Goal: Task Accomplishment & Management: Use online tool/utility

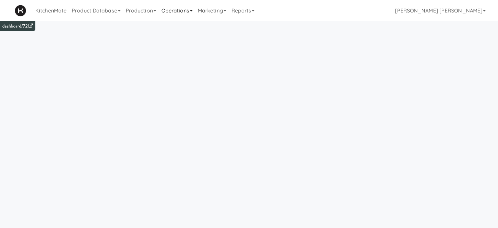
click at [184, 10] on link "Operations" at bounding box center [177, 10] width 36 height 21
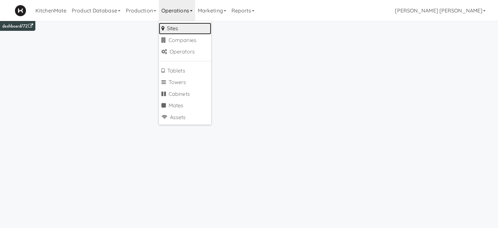
click at [182, 33] on link "Sites" at bounding box center [185, 29] width 52 height 12
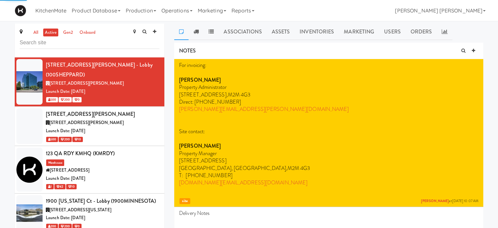
click at [110, 39] on input "text" at bounding box center [90, 43] width 140 height 12
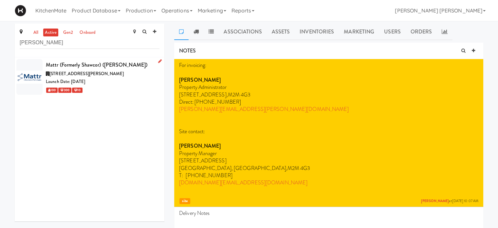
type input "[PERSON_NAME]"
click at [63, 71] on span "[STREET_ADDRESS][PERSON_NAME]" at bounding box center [86, 73] width 74 height 6
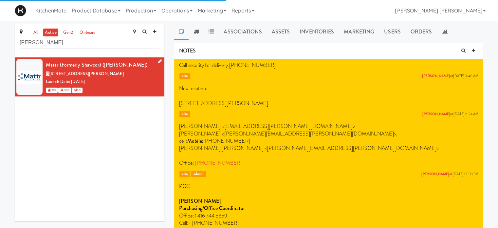
click at [158, 63] on icon at bounding box center [160, 61] width 4 height 4
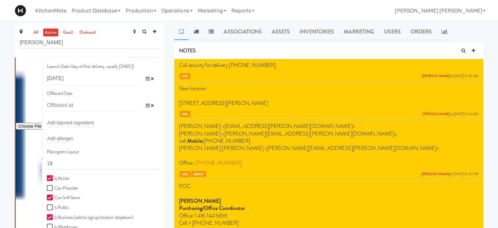
scroll to position [87, 0]
type input "1"
click at [68, 161] on input "1" at bounding box center [103, 162] width 113 height 12
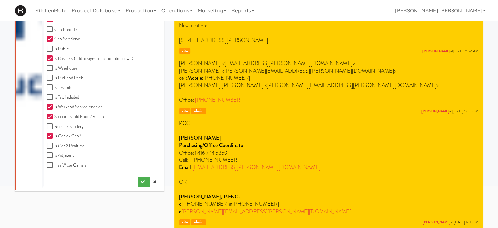
scroll to position [182, 0]
type input "11111,11111,11111,1111,1111,11111"
click at [141, 180] on icon "submit" at bounding box center [143, 181] width 4 height 4
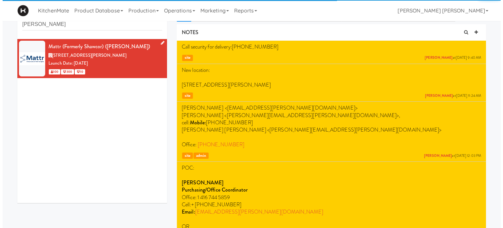
scroll to position [0, 0]
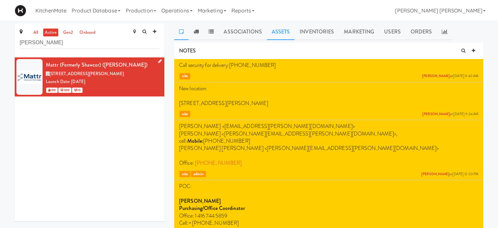
click at [276, 29] on link "Assets" at bounding box center [281, 32] width 28 height 16
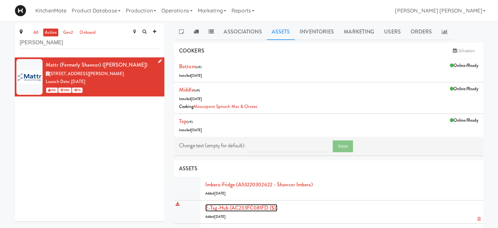
click at [224, 207] on link "E-tag-hub (AC233FC081FD ($))" at bounding box center [241, 208] width 72 height 8
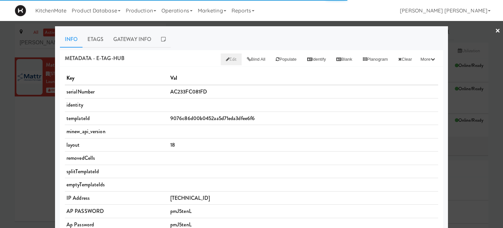
click at [226, 59] on span "Edit" at bounding box center [231, 59] width 11 height 6
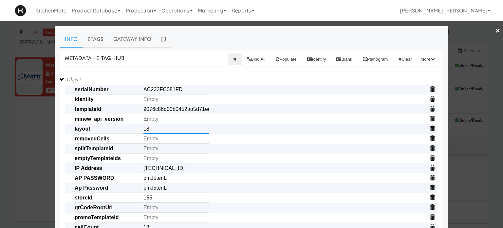
click at [158, 128] on input "18" at bounding box center [177, 129] width 66 height 10
paste input "1111,11111,11111,1111,1111,11111"
type input "11111,11111,11111,1111,1111,11111"
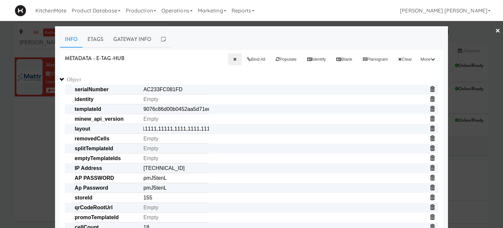
scroll to position [0, 0]
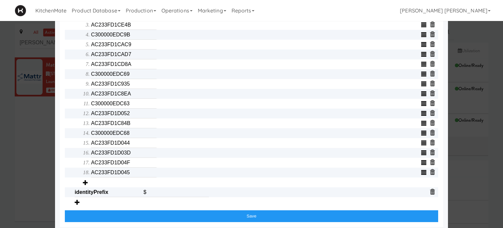
scroll to position [275, 0]
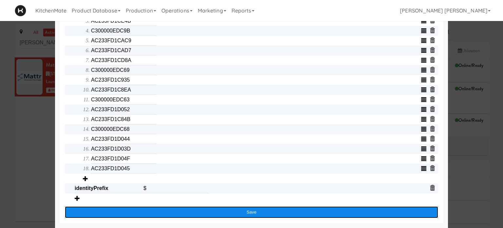
click at [227, 215] on button "Save" at bounding box center [252, 212] width 374 height 12
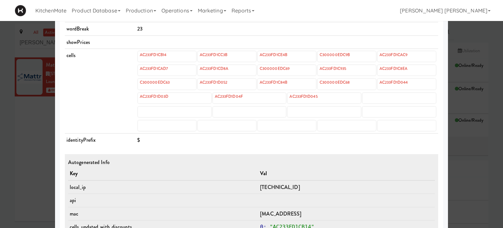
click at [0, 138] on div at bounding box center [251, 114] width 503 height 228
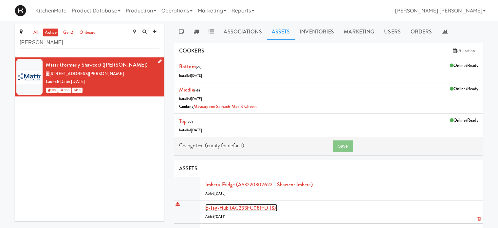
click at [236, 209] on link "E-tag-hub (AC233FC081FD ($))" at bounding box center [241, 208] width 72 height 8
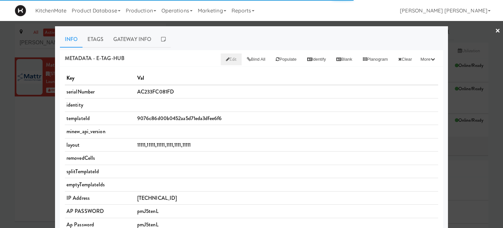
click at [226, 58] on span "Edit" at bounding box center [231, 59] width 11 height 6
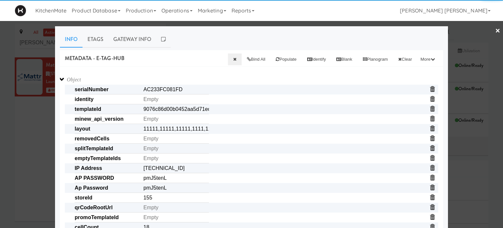
click at [236, 152] on span "splitTemplateId" at bounding box center [257, 149] width 364 height 10
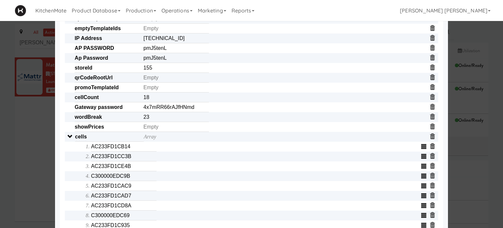
scroll to position [131, 0]
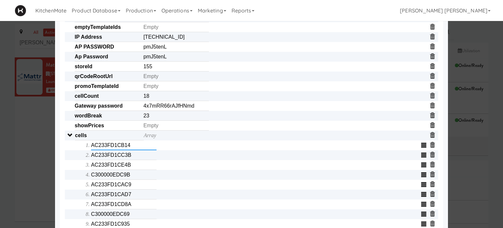
click at [127, 148] on input "AC233FD1CB14" at bounding box center [124, 145] width 66 height 10
click at [128, 157] on input "AC233FD1CC3B" at bounding box center [124, 155] width 66 height 10
click at [128, 157] on input "text" at bounding box center [124, 155] width 66 height 10
click at [129, 166] on input "AC233FD1CE4B" at bounding box center [124, 165] width 66 height 10
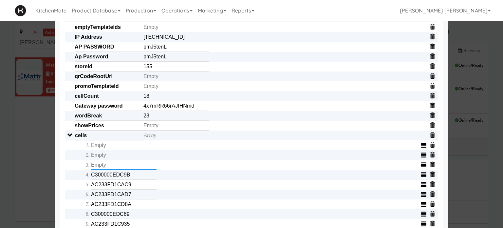
click at [129, 166] on input "text" at bounding box center [124, 165] width 66 height 10
click at [132, 177] on input "C300000EDC9B" at bounding box center [124, 175] width 66 height 10
type input "C300000EDC9"
click at [132, 177] on input "C300000EDC9" at bounding box center [124, 175] width 66 height 10
click at [134, 185] on input "AC233FD1CAC9" at bounding box center [124, 185] width 66 height 10
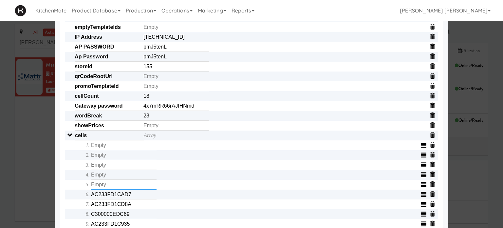
click at [134, 185] on input "text" at bounding box center [124, 185] width 66 height 10
click at [132, 199] on input "AC233FD1CAD7" at bounding box center [124, 194] width 66 height 10
type input "AC233FD1CAD"
click at [132, 199] on input "AC233FD1CAD" at bounding box center [124, 194] width 66 height 10
click at [132, 207] on input "AC233FD1CD8A" at bounding box center [124, 204] width 66 height 10
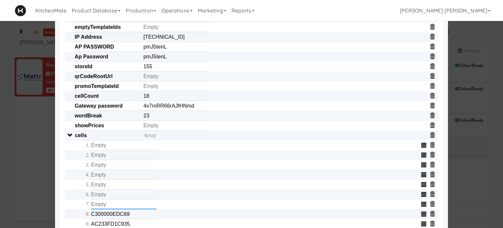
click at [132, 207] on input "text" at bounding box center [124, 204] width 66 height 10
click at [132, 217] on input "C300000EDC69" at bounding box center [124, 214] width 66 height 10
click at [132, 217] on input "text" at bounding box center [124, 214] width 66 height 10
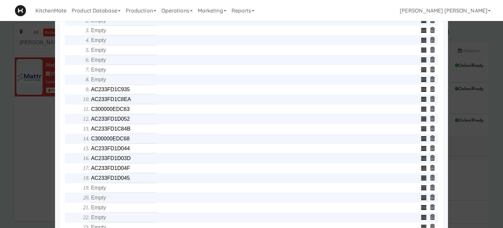
scroll to position [275, 0]
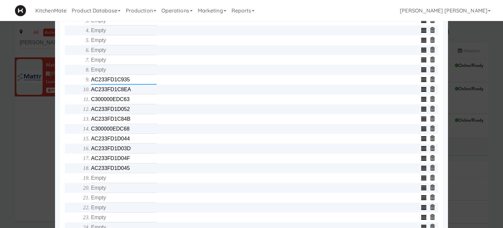
click at [144, 84] on input "AC233FD1C935" at bounding box center [124, 80] width 66 height 10
click at [140, 94] on input "AC233FD1C8EA" at bounding box center [124, 90] width 66 height 10
click at [140, 94] on input "text" at bounding box center [124, 90] width 66 height 10
click at [138, 103] on input "C300000EDC63" at bounding box center [124, 99] width 66 height 10
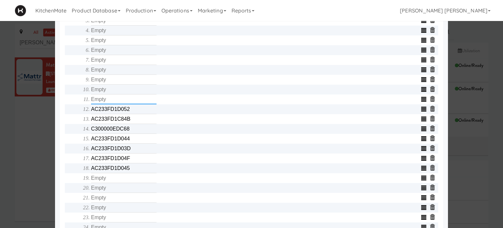
click at [138, 103] on input "text" at bounding box center [124, 99] width 66 height 10
click at [136, 108] on input "AC233FD1D052" at bounding box center [124, 109] width 66 height 10
click at [136, 108] on input "text" at bounding box center [124, 109] width 66 height 10
click at [135, 120] on input "AC233FD1C84B" at bounding box center [124, 119] width 66 height 10
click at [135, 120] on input "text" at bounding box center [124, 119] width 66 height 10
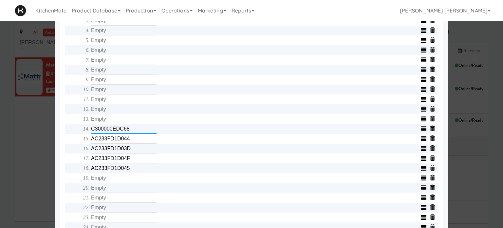
click at [134, 131] on input "C300000EDC68" at bounding box center [124, 129] width 66 height 10
click at [134, 131] on input "text" at bounding box center [124, 129] width 66 height 10
click at [132, 142] on input "AC233FD1D044" at bounding box center [124, 139] width 66 height 10
click at [132, 142] on input "text" at bounding box center [124, 139] width 66 height 10
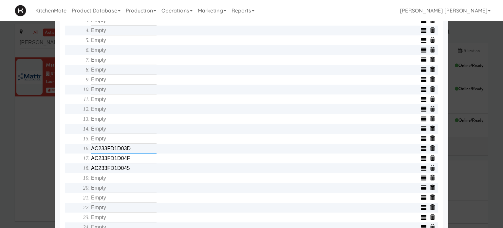
click at [132, 151] on input "AC233FD1D03D" at bounding box center [124, 149] width 66 height 10
type input "AC233FD1D03"
drag, startPoint x: 132, startPoint y: 151, endPoint x: 132, endPoint y: 161, distance: 9.8
click at [132, 161] on ol "AC233FD1D03 AC233FD1D04F AC233FD1D045" at bounding box center [261, 133] width 356 height 275
click at [132, 161] on input "AC233FD1D04F" at bounding box center [124, 158] width 66 height 10
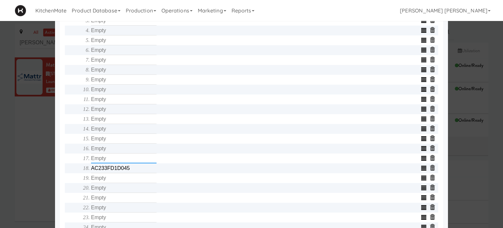
click at [132, 161] on input "text" at bounding box center [124, 158] width 66 height 10
click at [131, 170] on input "AC233FD1D045" at bounding box center [124, 168] width 66 height 10
type input "AC233FD1D04"
click at [131, 170] on input "AC233FD1D04" at bounding box center [124, 168] width 66 height 10
click at [75, 150] on span "Array" at bounding box center [257, 134] width 364 height 294
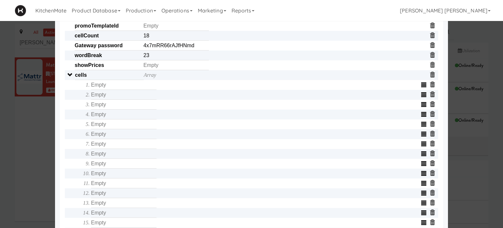
scroll to position [118, 0]
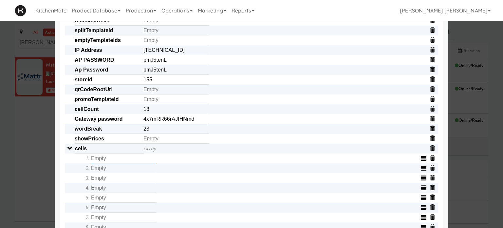
click at [116, 162] on input "text" at bounding box center [124, 158] width 66 height 10
type input "AC233FD1D045"
click at [110, 171] on input "text" at bounding box center [124, 168] width 66 height 10
type input "C300000EDC63"
click at [107, 183] on input "text" at bounding box center [124, 178] width 66 height 10
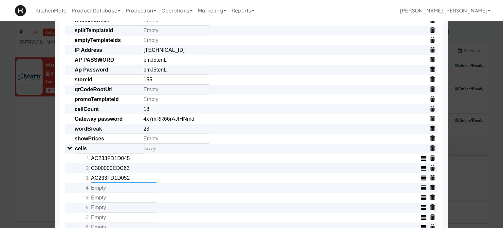
type input "AC233FD1D052"
click at [107, 193] on input "text" at bounding box center [124, 188] width 66 height 10
type input "AC233FD1CC3B"
click at [107, 201] on input "text" at bounding box center [124, 198] width 66 height 10
type input "AC233FD1C8EA"
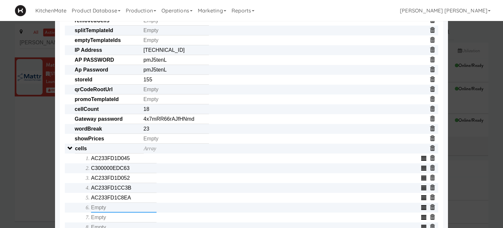
click at [106, 209] on input "text" at bounding box center [124, 208] width 66 height 10
type input "C300000EDC9B"
click at [105, 221] on input "text" at bounding box center [124, 217] width 66 height 10
type input "AC233FD1CAC9"
click at [66, 198] on div "Object serialNumber AC233FC081FD identity templateId 9076c86d00b0452aa5d71eda3d…" at bounding box center [252, 207] width 374 height 501
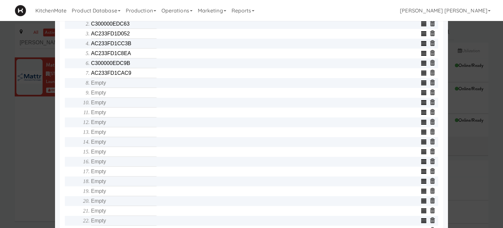
scroll to position [275, 0]
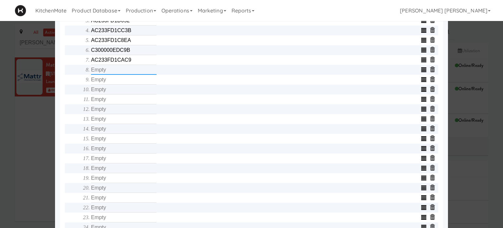
click at [121, 73] on input "text" at bounding box center [124, 70] width 66 height 10
type input "C300000EDC69"
click at [120, 80] on input "text" at bounding box center [124, 80] width 66 height 10
type input "AC233FD1C84B"
click at [120, 93] on input "text" at bounding box center [124, 90] width 66 height 10
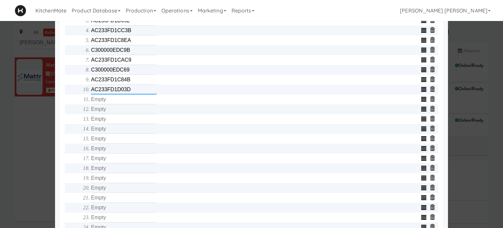
type input "AC233FD1D03D"
click at [120, 103] on input "text" at bounding box center [124, 99] width 66 height 10
type input "C300000EDC68"
click at [120, 112] on input "text" at bounding box center [124, 109] width 66 height 10
type input "AC233FD1CB14"
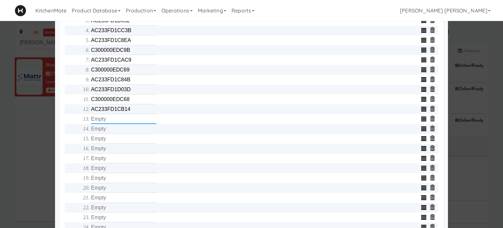
click at [120, 117] on input "text" at bounding box center [124, 119] width 66 height 10
type input "AC233FD39926"
click at [120, 132] on input "text" at bounding box center [124, 129] width 66 height 10
type input "C300000EDD4C"
click at [120, 142] on input "text" at bounding box center [124, 139] width 66 height 10
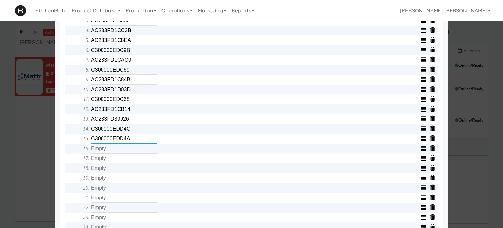
type input "C300000EDD4A"
click at [120, 149] on input "text" at bounding box center [124, 149] width 66 height 10
type input "C300000EDD48"
click at [120, 163] on input "text" at bounding box center [124, 158] width 66 height 10
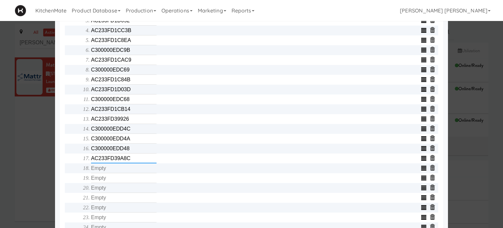
type input "AC233FD39A8C"
click at [120, 173] on input "text" at bounding box center [124, 168] width 66 height 10
type input "C3000004038A"
click at [120, 183] on input "text" at bounding box center [124, 178] width 66 height 10
type input "C300000403AC"
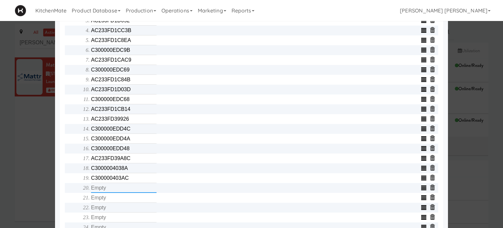
click at [111, 192] on input "text" at bounding box center [124, 188] width 66 height 10
type input "AC233FD398ED"
click at [112, 200] on input "text" at bounding box center [124, 198] width 66 height 10
type input "C3000004035B"
click at [112, 209] on input "text" at bounding box center [124, 208] width 66 height 10
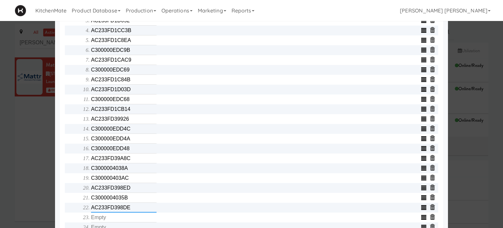
type input "AC233FD398DE"
click at [112, 219] on input "text" at bounding box center [124, 217] width 66 height 10
type input "AC233FD398E2"
click at [65, 215] on div "Object serialNumber AC233FC081FD identity templateId 9076c86d00b0452aa5d71eda3d…" at bounding box center [252, 49] width 374 height 501
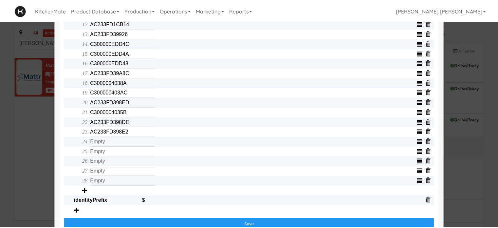
scroll to position [367, 0]
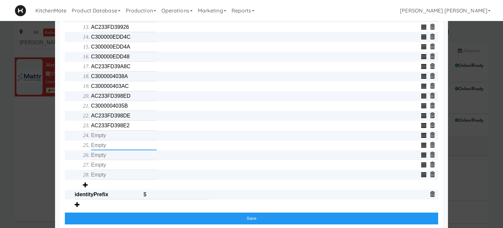
click at [99, 144] on input "text" at bounding box center [124, 145] width 66 height 10
type input "C3000004034E"
click at [101, 158] on input "text" at bounding box center [124, 155] width 66 height 10
click at [100, 137] on input "text" at bounding box center [124, 135] width 66 height 10
type input "C3000004034E"
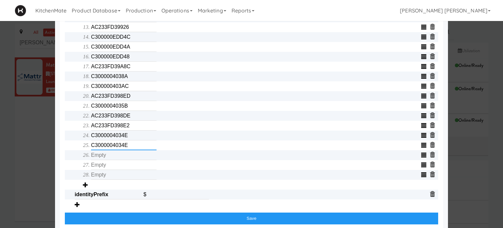
click at [111, 147] on input "C3000004034E" at bounding box center [124, 145] width 66 height 10
type input "C300000403A7"
click at [112, 159] on input "text" at bounding box center [124, 155] width 66 height 10
type input "AC233FD398EA"
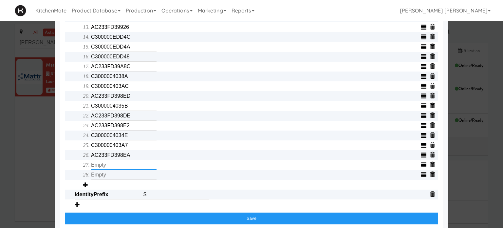
click at [113, 166] on input "text" at bounding box center [124, 165] width 66 height 10
type input "AC233FD398D8"
click at [114, 178] on input "text" at bounding box center [124, 175] width 66 height 10
type input "C300000EDD42"
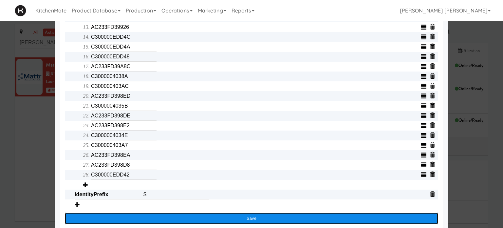
click at [240, 221] on button "Save" at bounding box center [252, 218] width 374 height 12
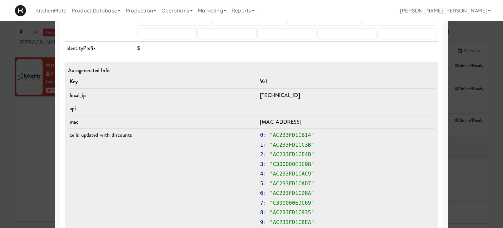
click at [0, 163] on div at bounding box center [251, 114] width 503 height 228
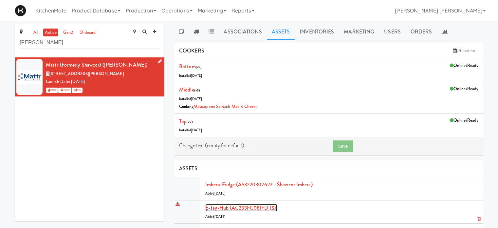
click at [242, 207] on link "E-tag-hub (AC233FC081FD ($))" at bounding box center [241, 208] width 72 height 8
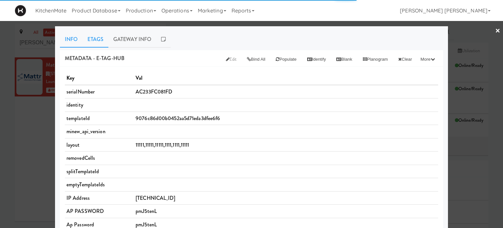
click at [93, 39] on link "Etags" at bounding box center [96, 39] width 26 height 16
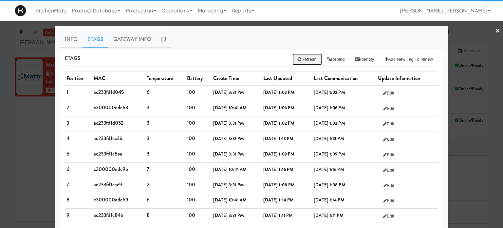
click at [300, 57] on button "Refresh" at bounding box center [307, 59] width 29 height 12
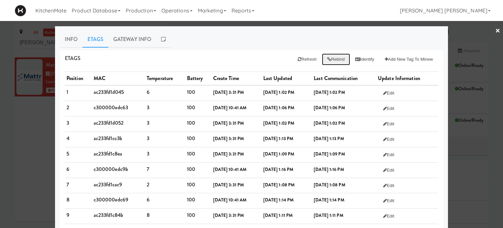
click at [333, 59] on button "Rebind" at bounding box center [336, 59] width 28 height 12
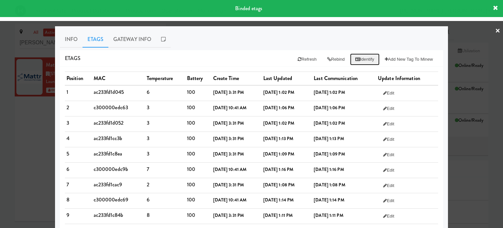
click at [361, 60] on button "Identify" at bounding box center [364, 59] width 29 height 12
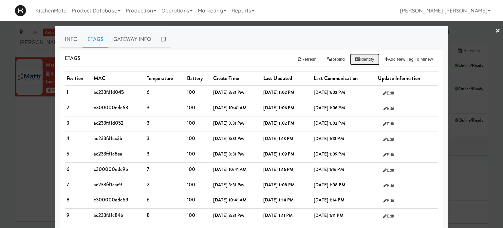
click at [361, 60] on button "Identify" at bounding box center [364, 59] width 29 height 12
click at [65, 36] on link "Info" at bounding box center [71, 39] width 23 height 16
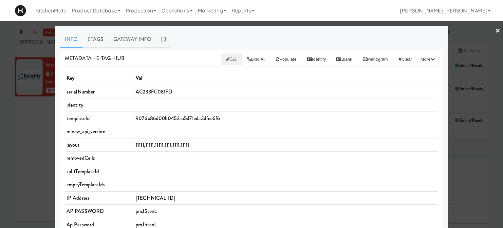
click at [226, 59] on span "Edit" at bounding box center [231, 59] width 11 height 6
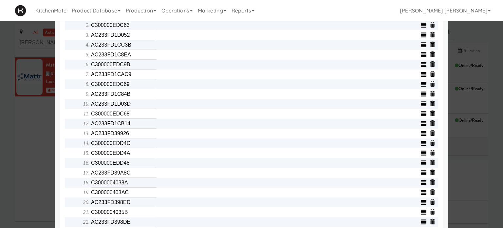
scroll to position [262, 0]
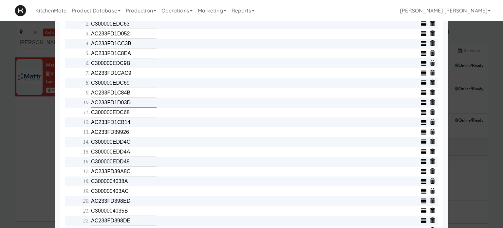
click at [107, 103] on input "AC233FD1D03D" at bounding box center [124, 103] width 66 height 10
type input "C30000040389C30000040389"
type input "C30000040389"
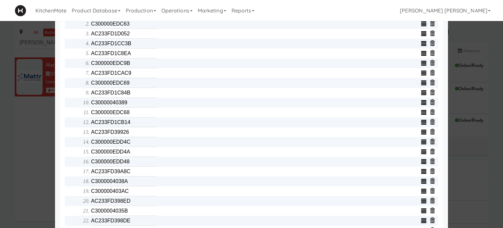
click at [65, 134] on div "Object serialNumber AC233FC081FD identity templateId 9076c86d00b0452aa5d71eda3d…" at bounding box center [252, 63] width 374 height 501
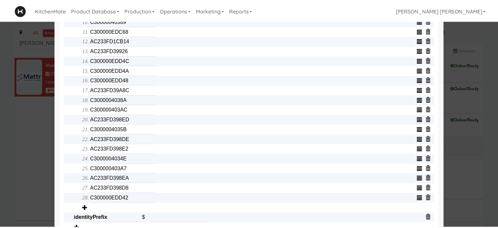
scroll to position [377, 0]
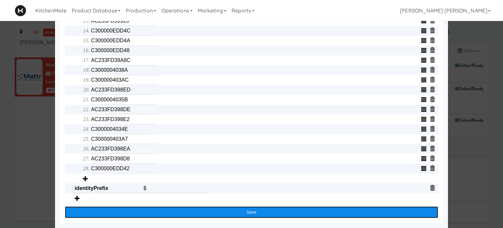
click at [231, 216] on button "Save" at bounding box center [252, 212] width 374 height 12
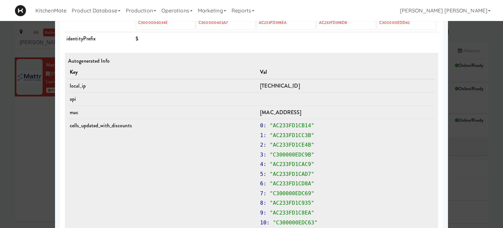
click at [22, 186] on div at bounding box center [251, 114] width 503 height 228
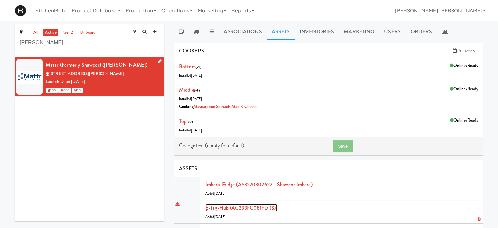
click at [241, 205] on link "E-tag-hub (AC233FC081FD ($))" at bounding box center [241, 208] width 72 height 8
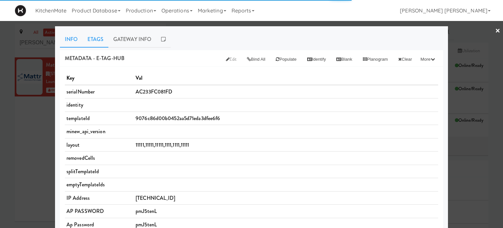
click at [93, 43] on link "Etags" at bounding box center [96, 39] width 26 height 16
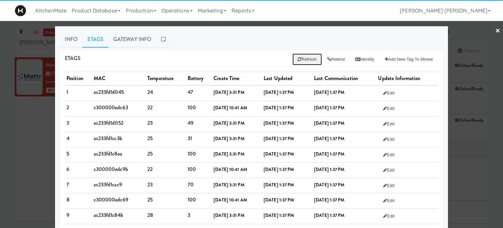
click at [300, 58] on button "Refresh" at bounding box center [307, 59] width 29 height 12
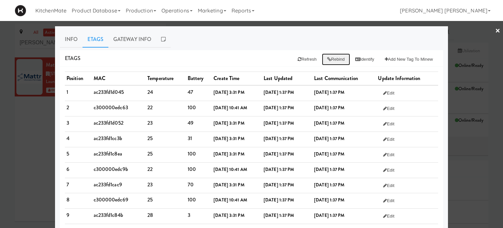
click at [327, 59] on icon at bounding box center [329, 59] width 4 height 4
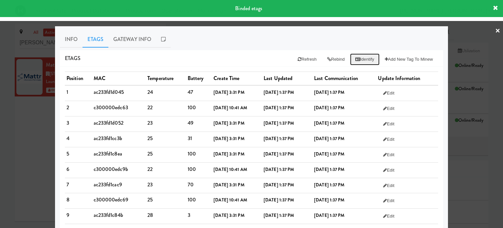
click at [361, 58] on button "Identify" at bounding box center [364, 59] width 29 height 12
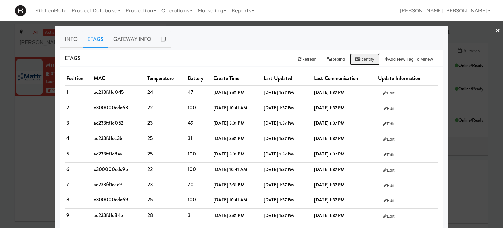
click at [361, 58] on button "Identify" at bounding box center [364, 59] width 29 height 12
